Goal: Navigation & Orientation: Go to known website

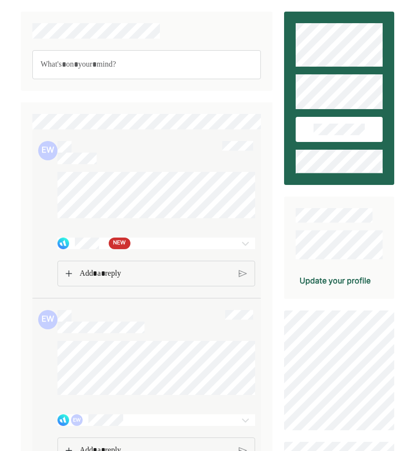
click at [232, 249] on div at bounding box center [240, 244] width 29 height 12
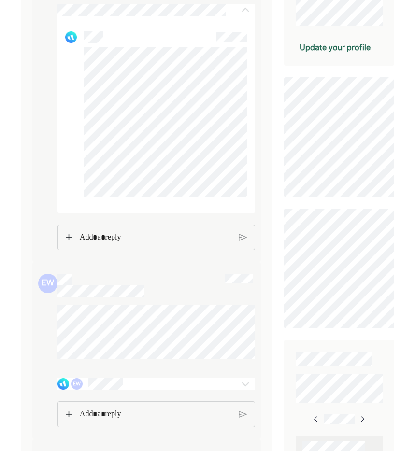
scroll to position [234, 0]
